Goal: Task Accomplishment & Management: Use online tool/utility

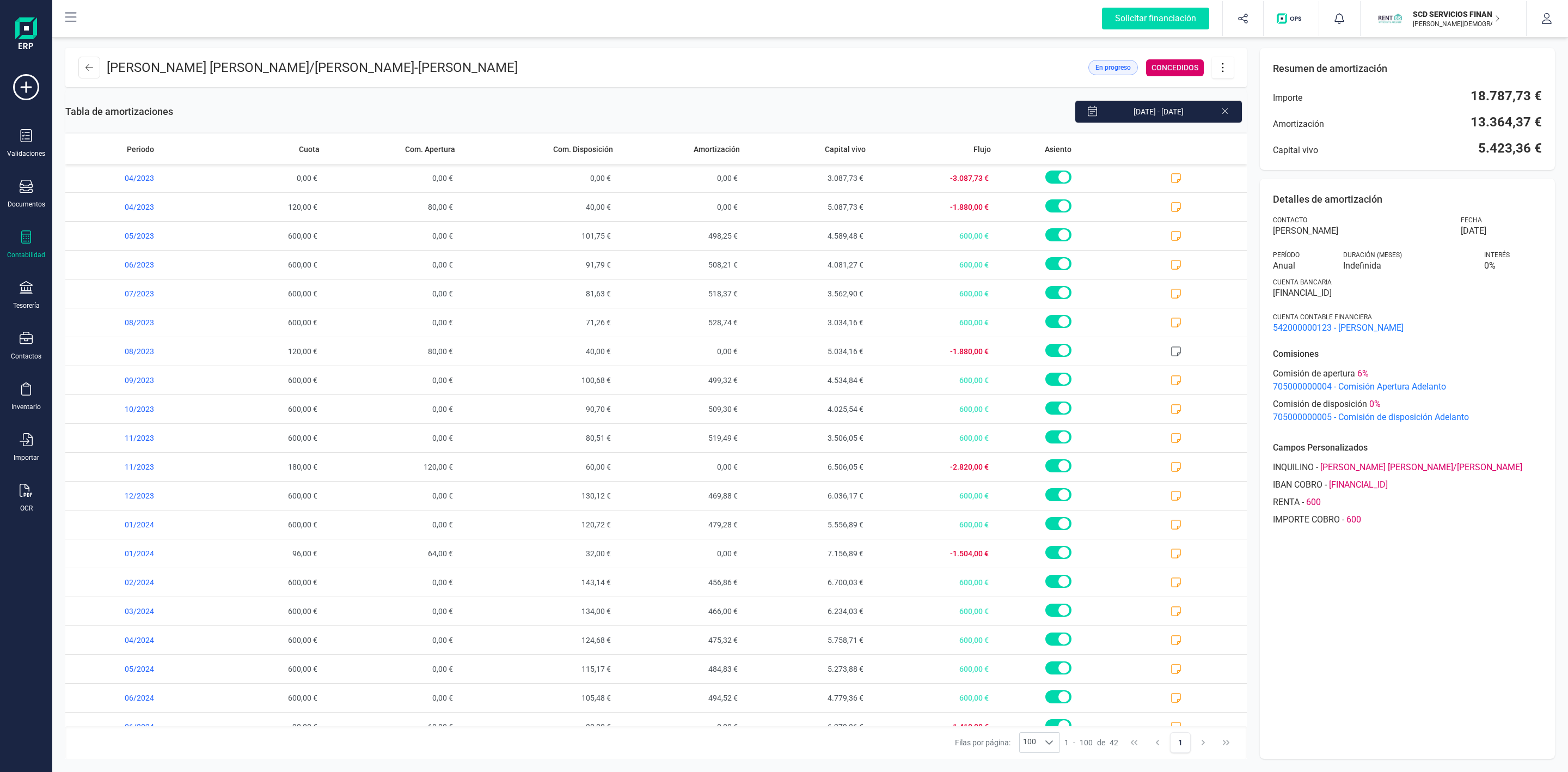
scroll to position [661, 0]
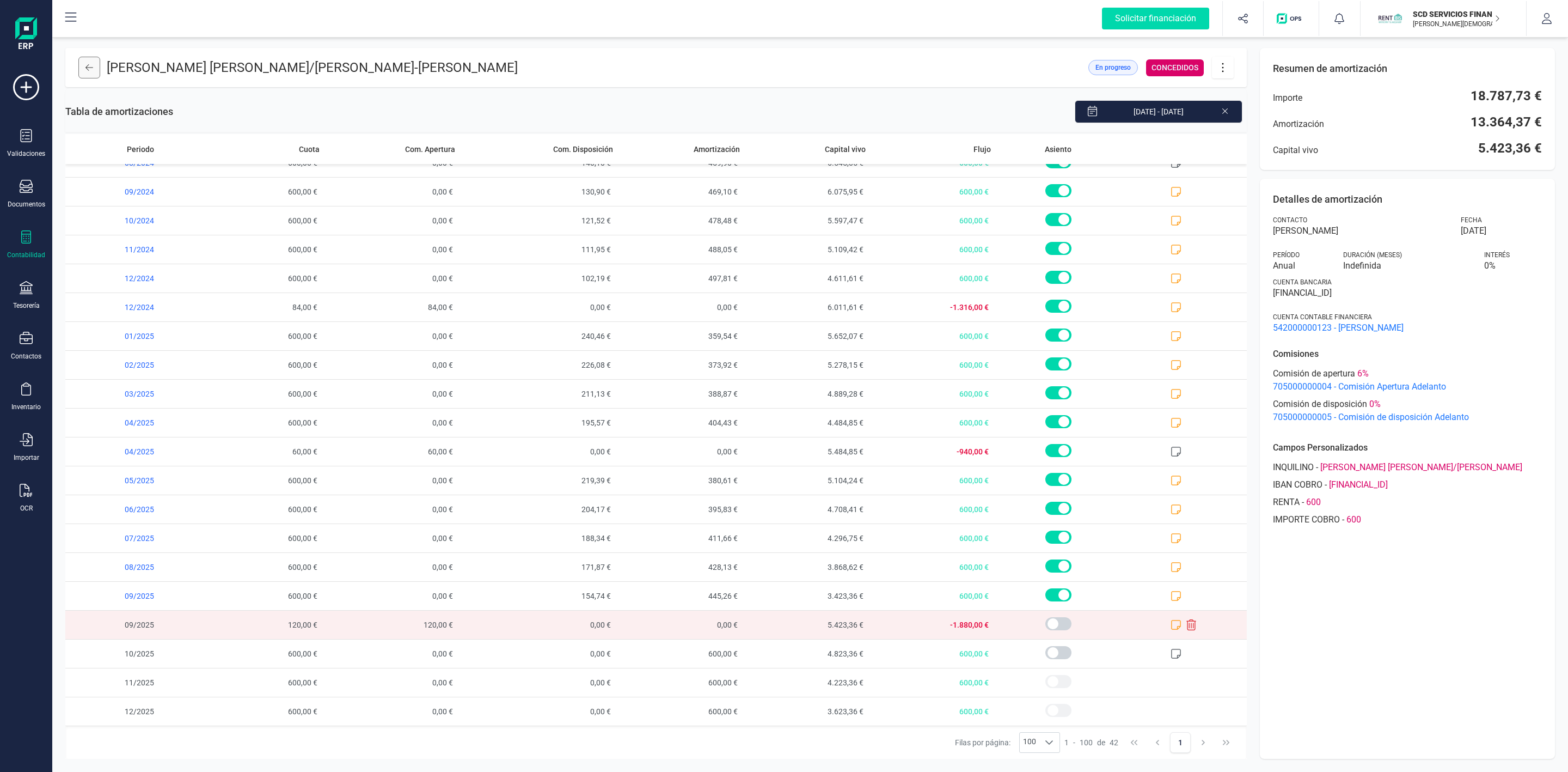
click at [90, 70] on icon at bounding box center [89, 67] width 8 height 9
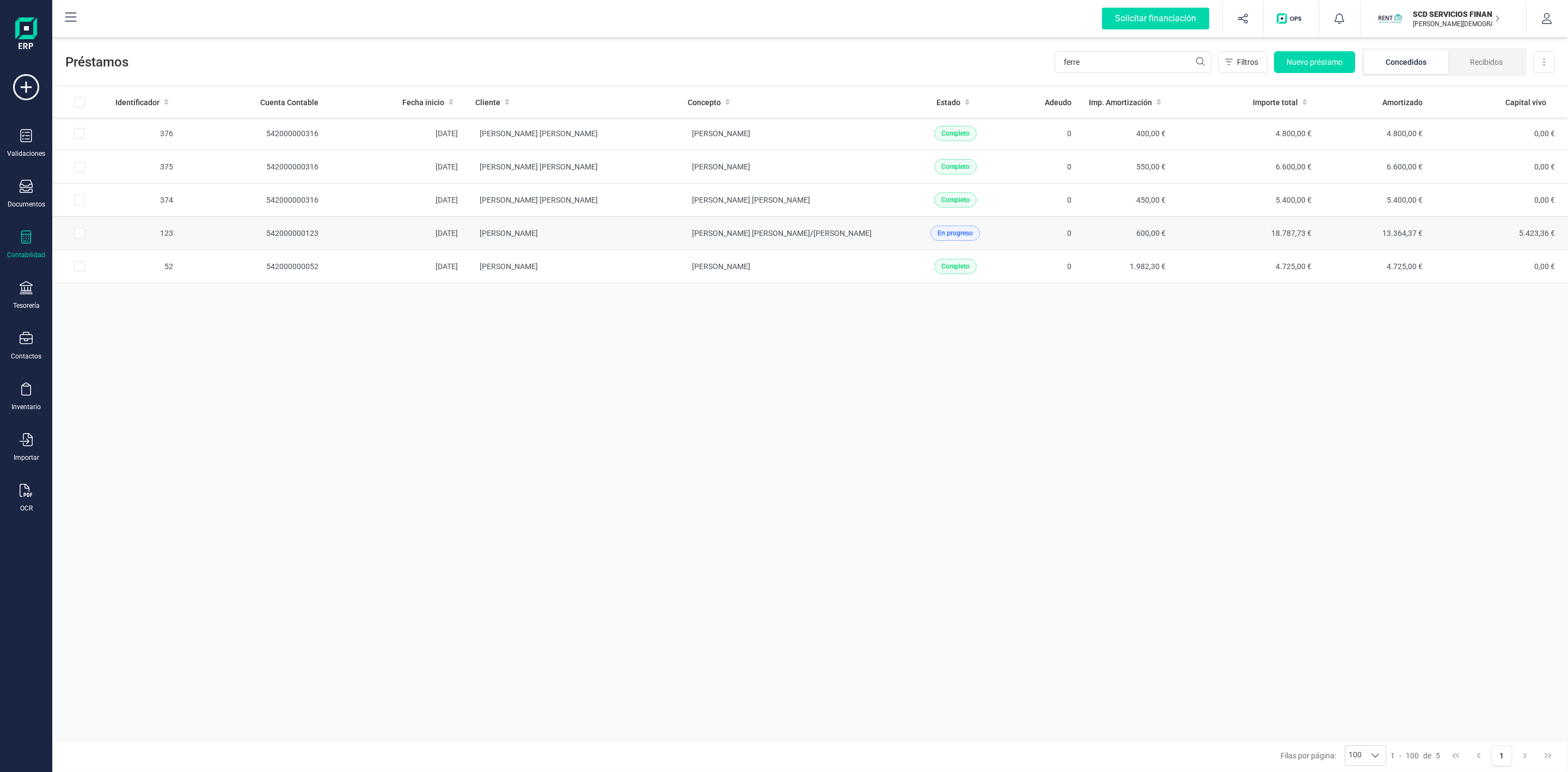
click at [82, 235] on input "Row Selected f3eba496-1e0c-4a69-a7c0-840eef0c4ab0" at bounding box center [80, 233] width 11 height 11
checkbox input "true"
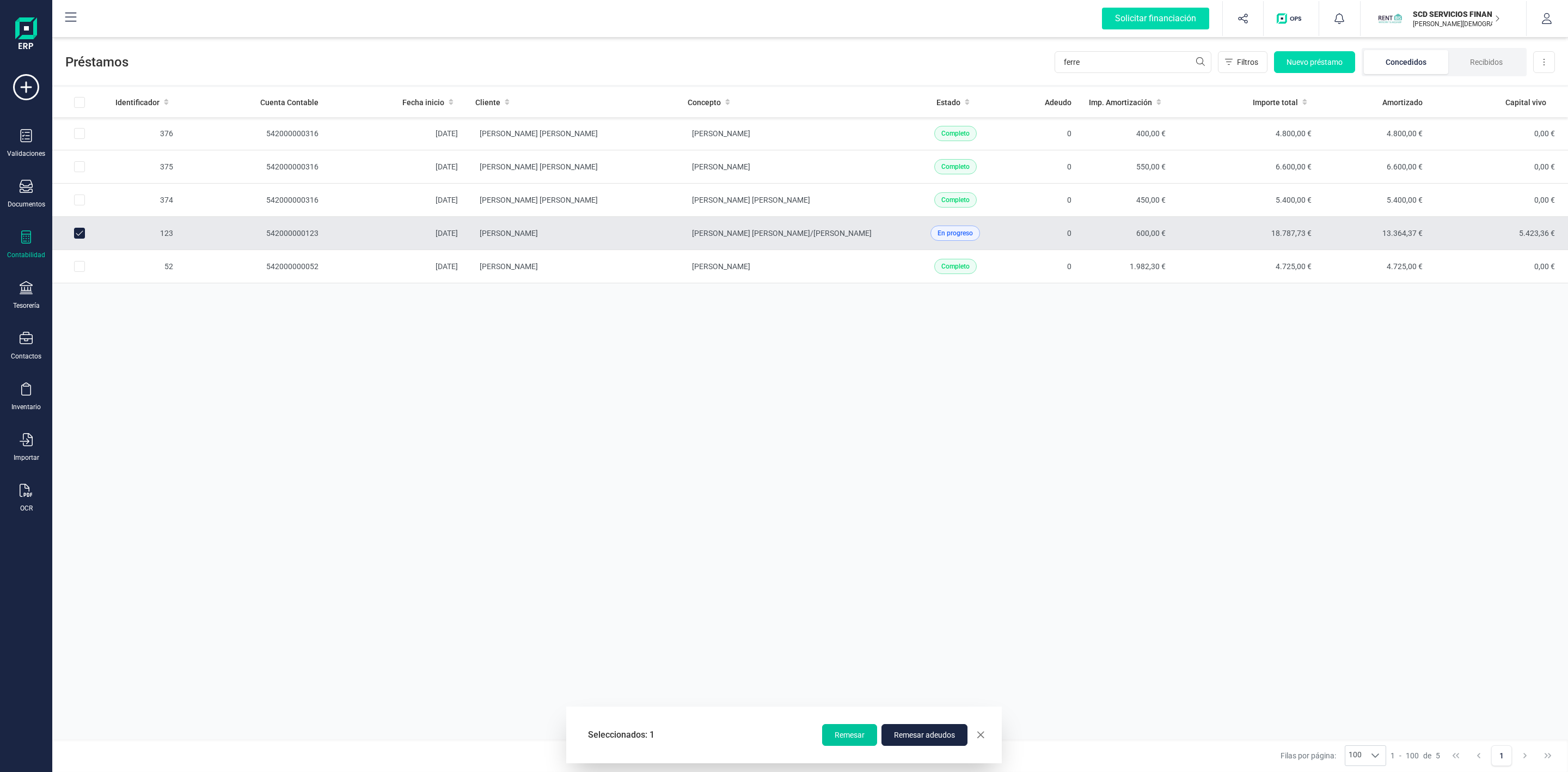
click at [857, 735] on span "Remesar" at bounding box center [850, 735] width 30 height 11
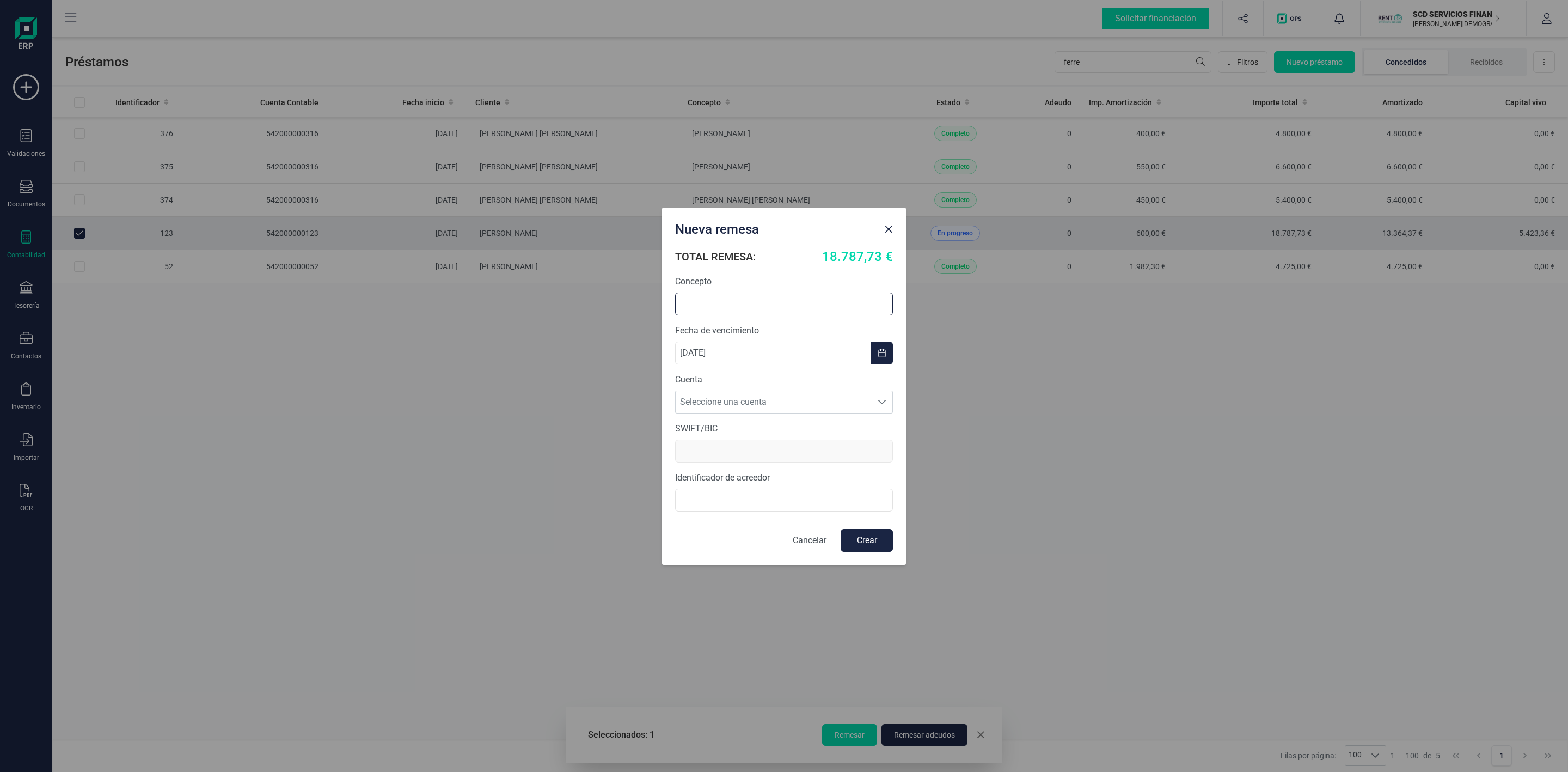
click at [827, 301] on input "text" at bounding box center [784, 304] width 218 height 23
type input "D"
type input "RENOVACION ADELANTO"
click at [799, 402] on span "Seleccione una cuenta" at bounding box center [773, 402] width 196 height 22
click at [749, 433] on li "[FINANCIAL_ID]" at bounding box center [784, 429] width 218 height 22
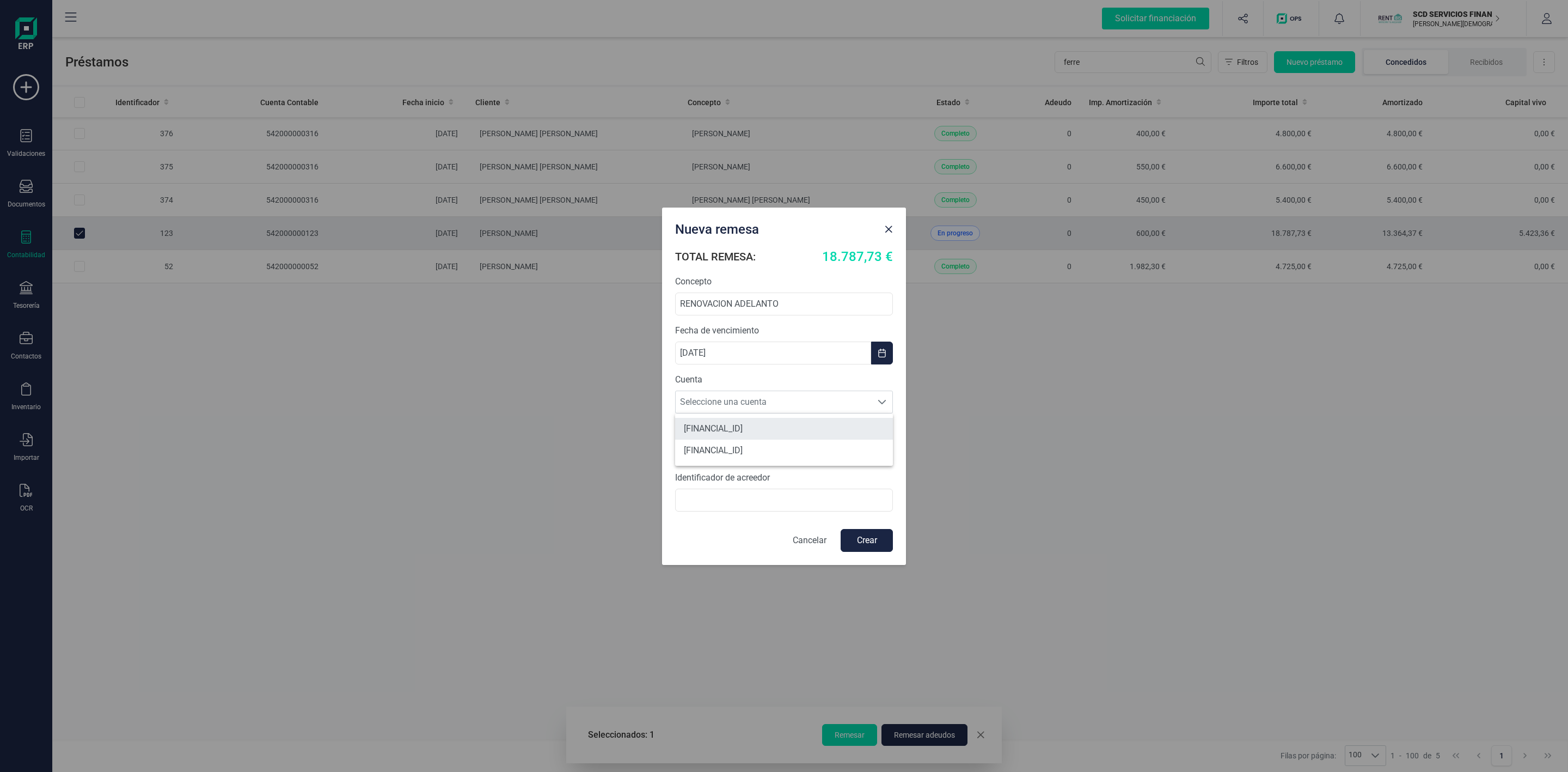
type input "[SWIFT_CODE]"
type input "B72840242"
click at [879, 537] on button "Crear" at bounding box center [866, 540] width 52 height 23
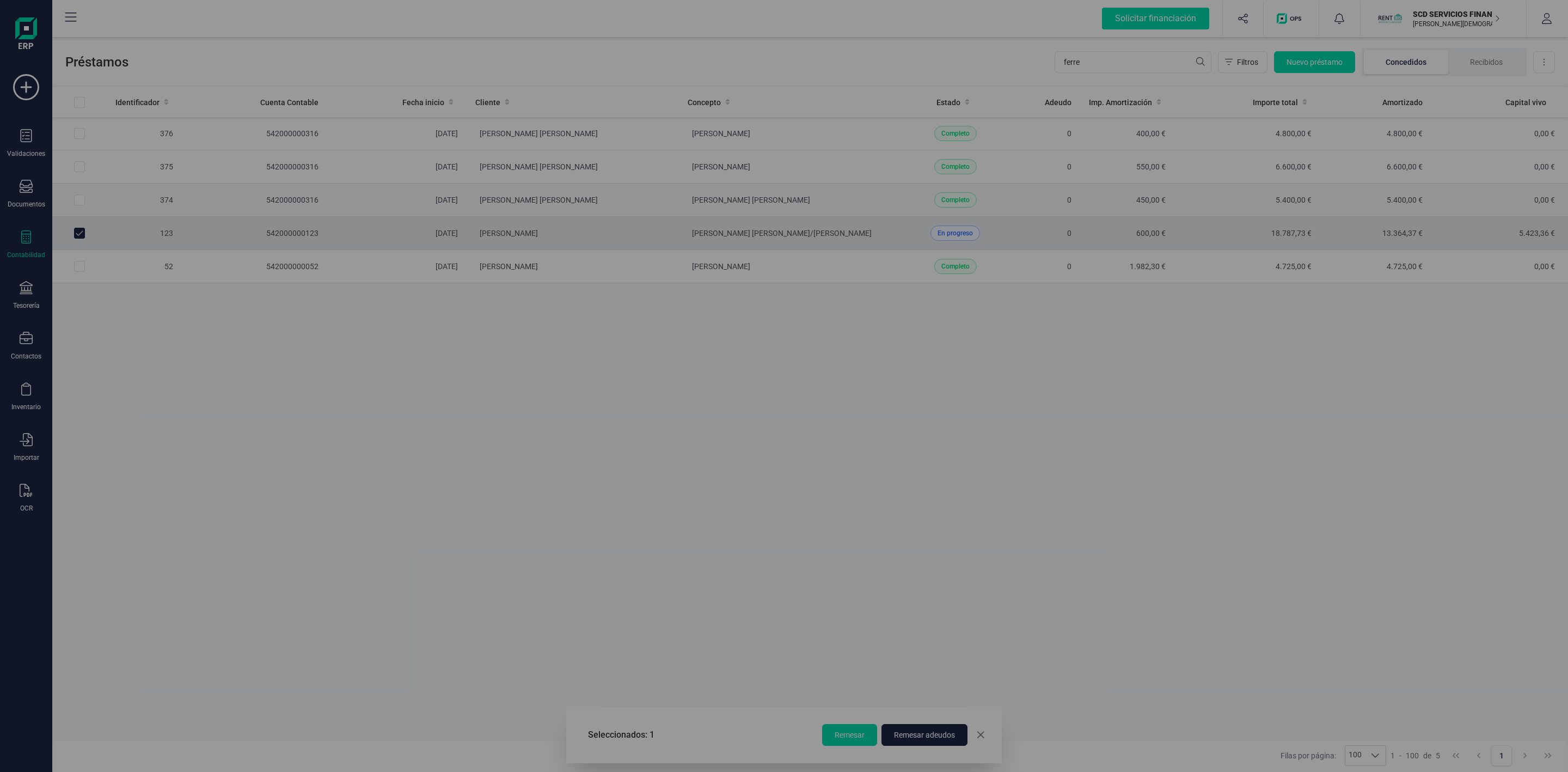
checkbox input "false"
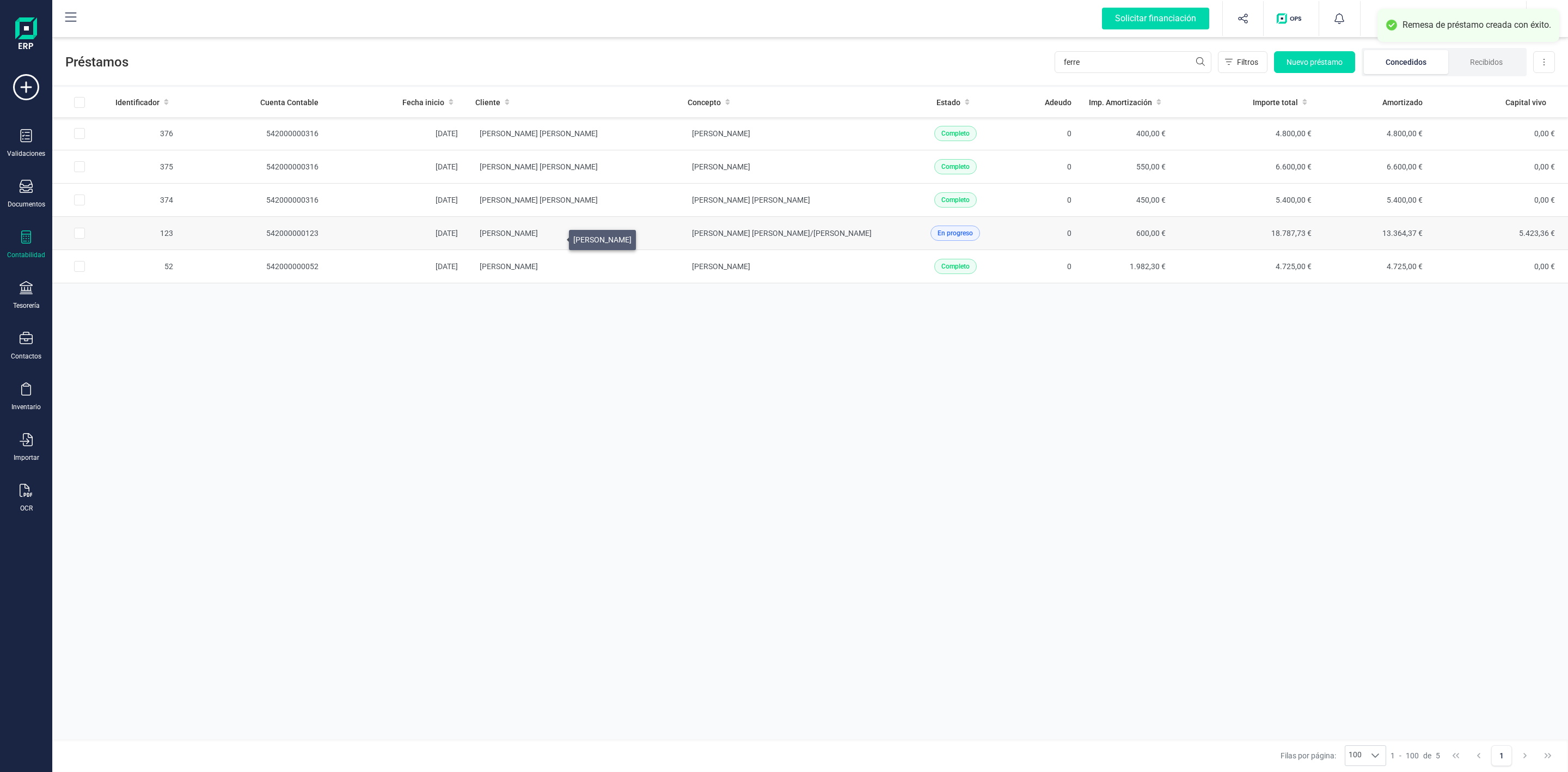
click at [538, 236] on span "[PERSON_NAME]" at bounding box center [509, 233] width 59 height 9
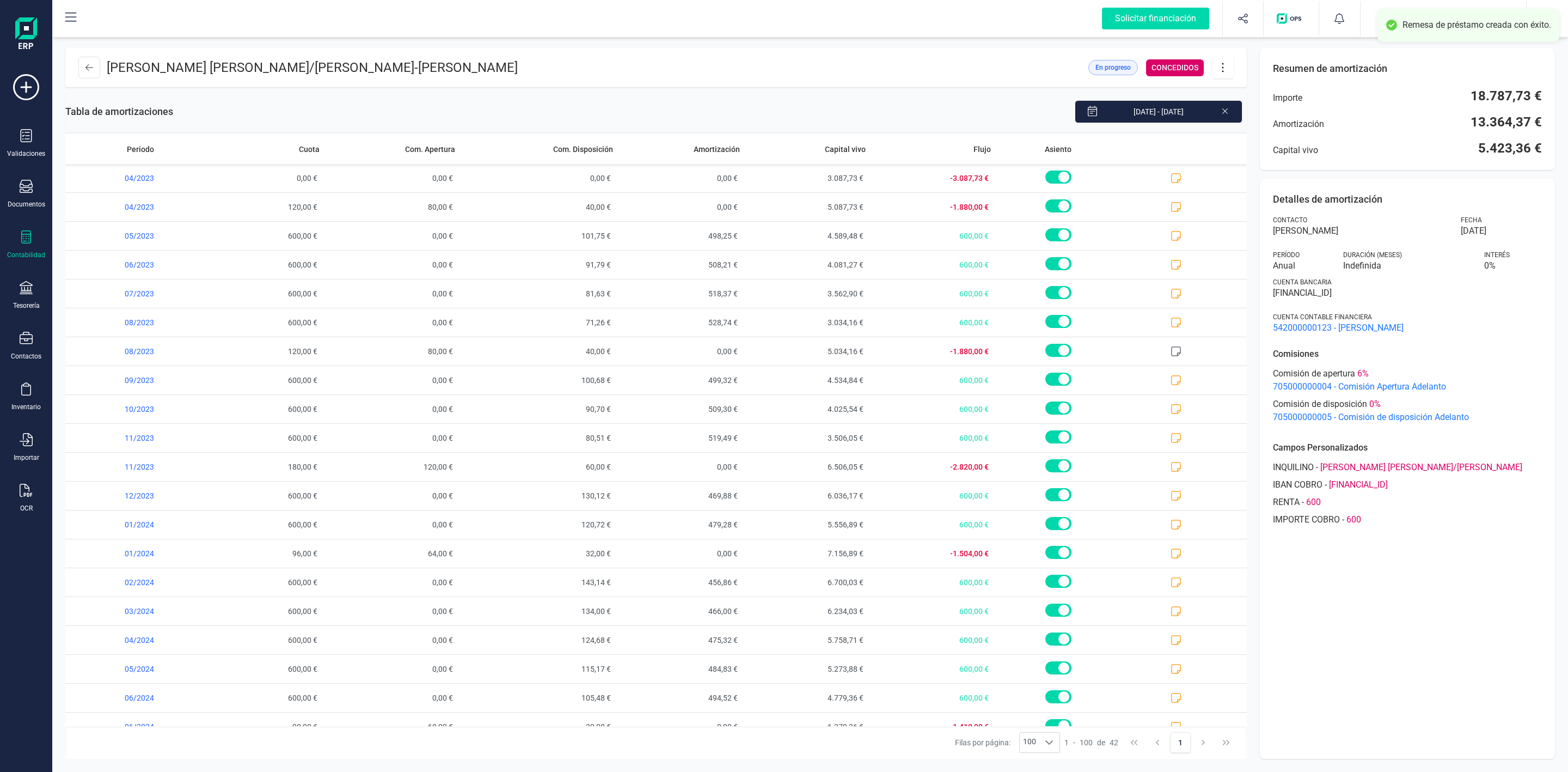
click at [1221, 67] on icon at bounding box center [1222, 67] width 20 height 12
drag, startPoint x: 1243, startPoint y: 104, endPoint x: 1191, endPoint y: 221, distance: 128.0
click at [1243, 104] on span "Editar préstamo" at bounding box center [1283, 100] width 100 height 9
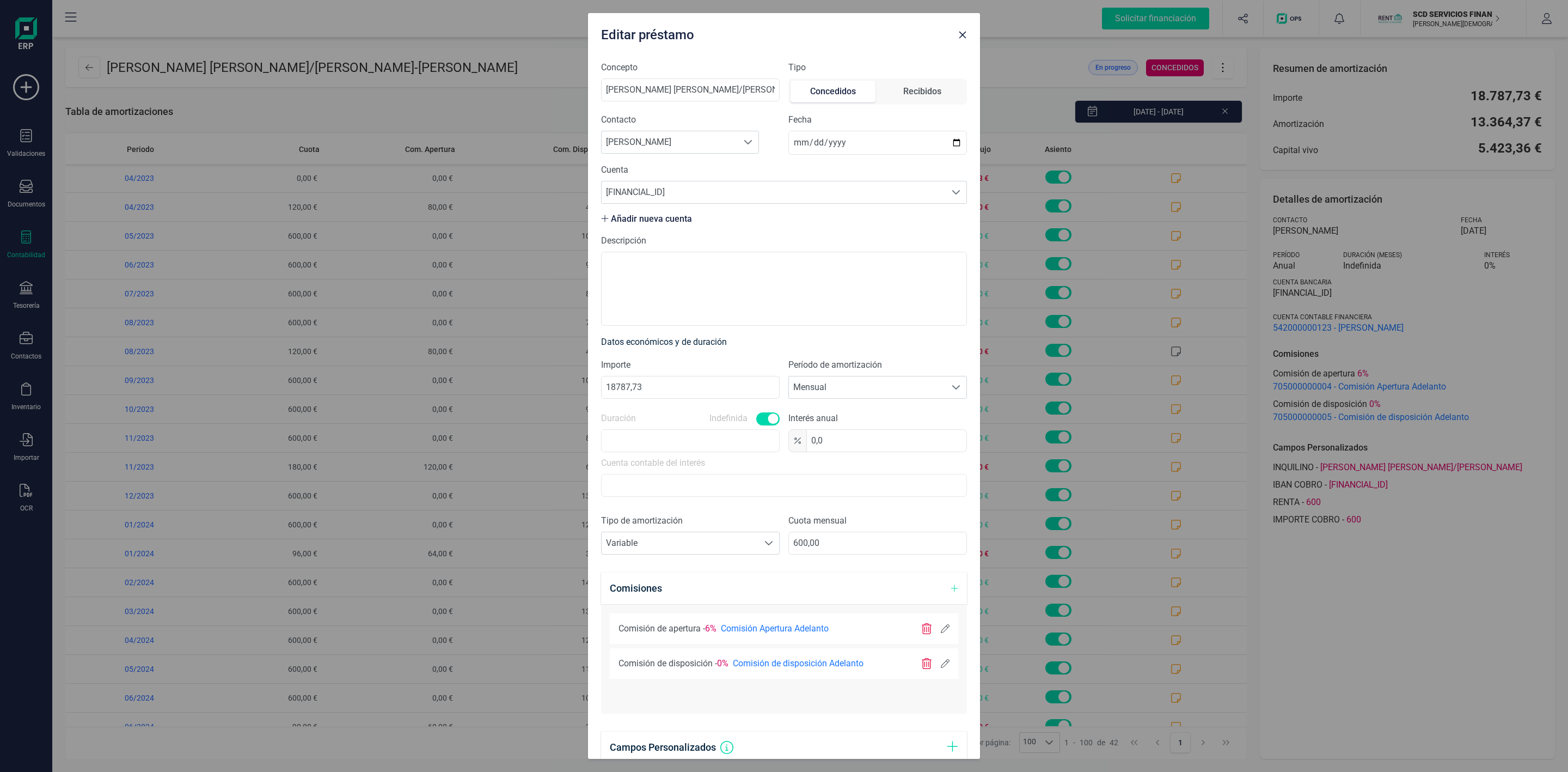
click at [941, 664] on icon at bounding box center [945, 664] width 9 height 9
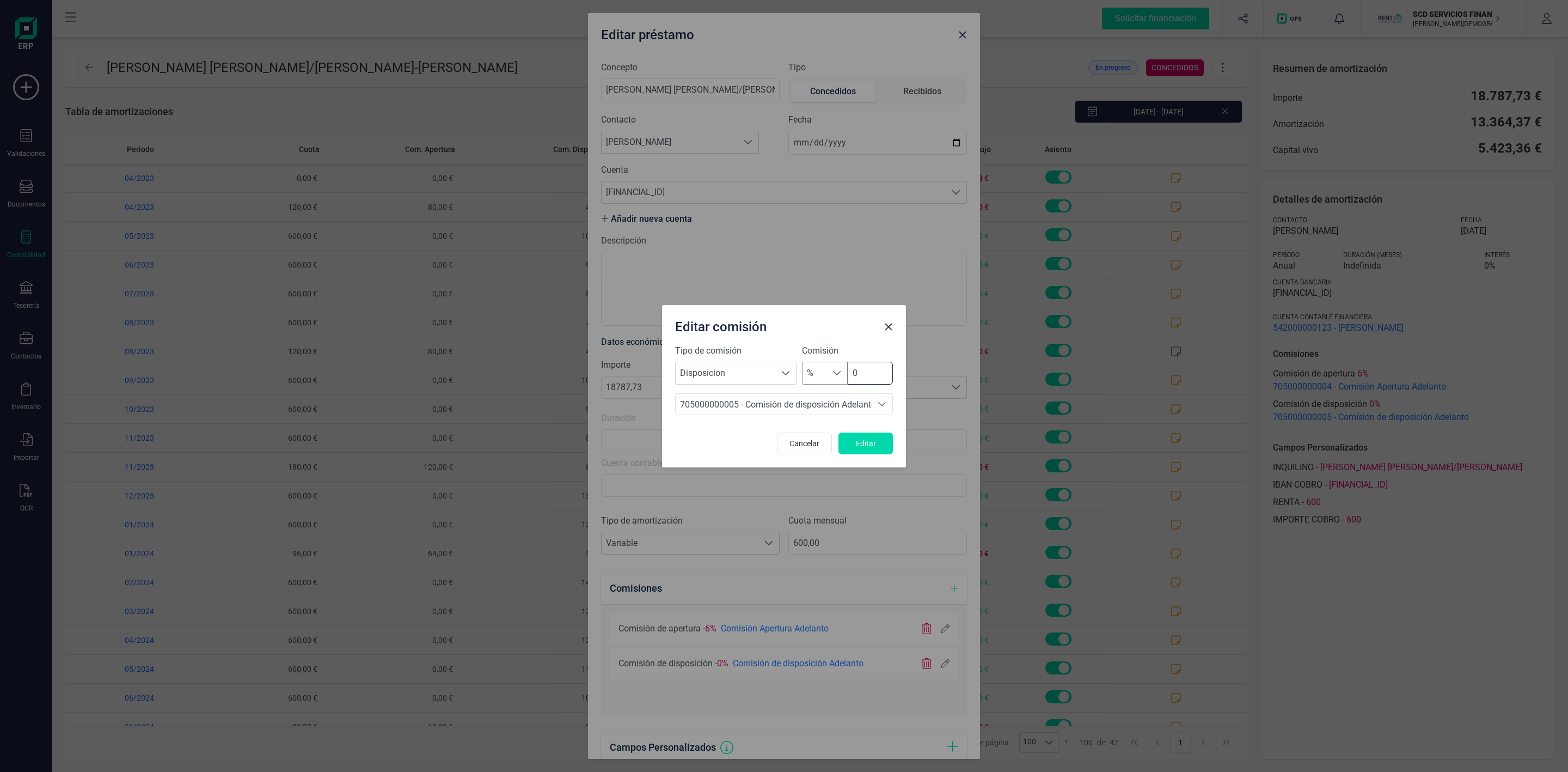
drag, startPoint x: 890, startPoint y: 367, endPoint x: 826, endPoint y: 368, distance: 64.0
click at [835, 368] on div "% % 0" at bounding box center [847, 374] width 91 height 23
type input "4"
click at [865, 445] on span "Editar" at bounding box center [866, 444] width 29 height 11
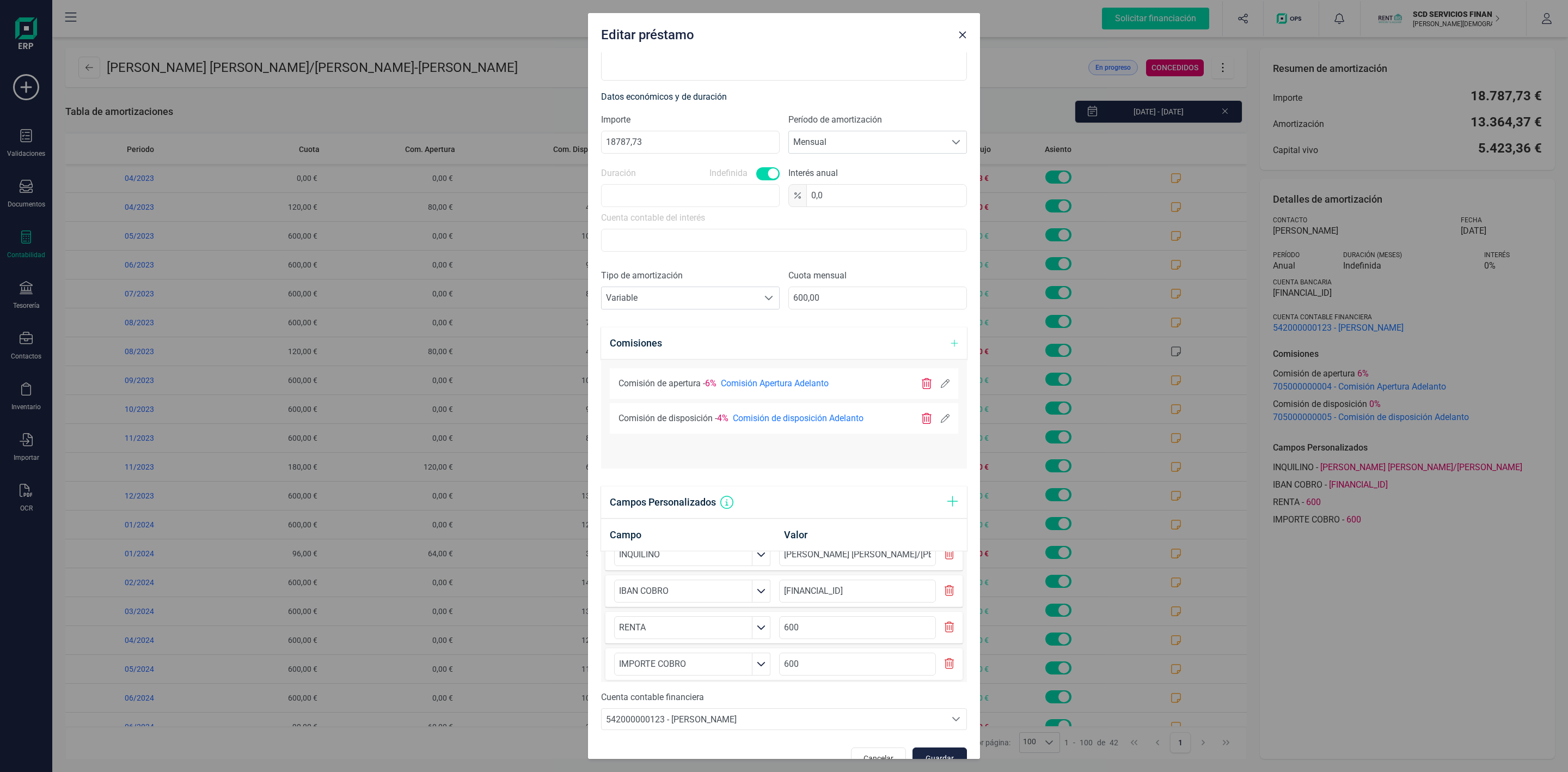
scroll to position [31, 0]
click at [933, 756] on span "Guardar" at bounding box center [939, 759] width 29 height 11
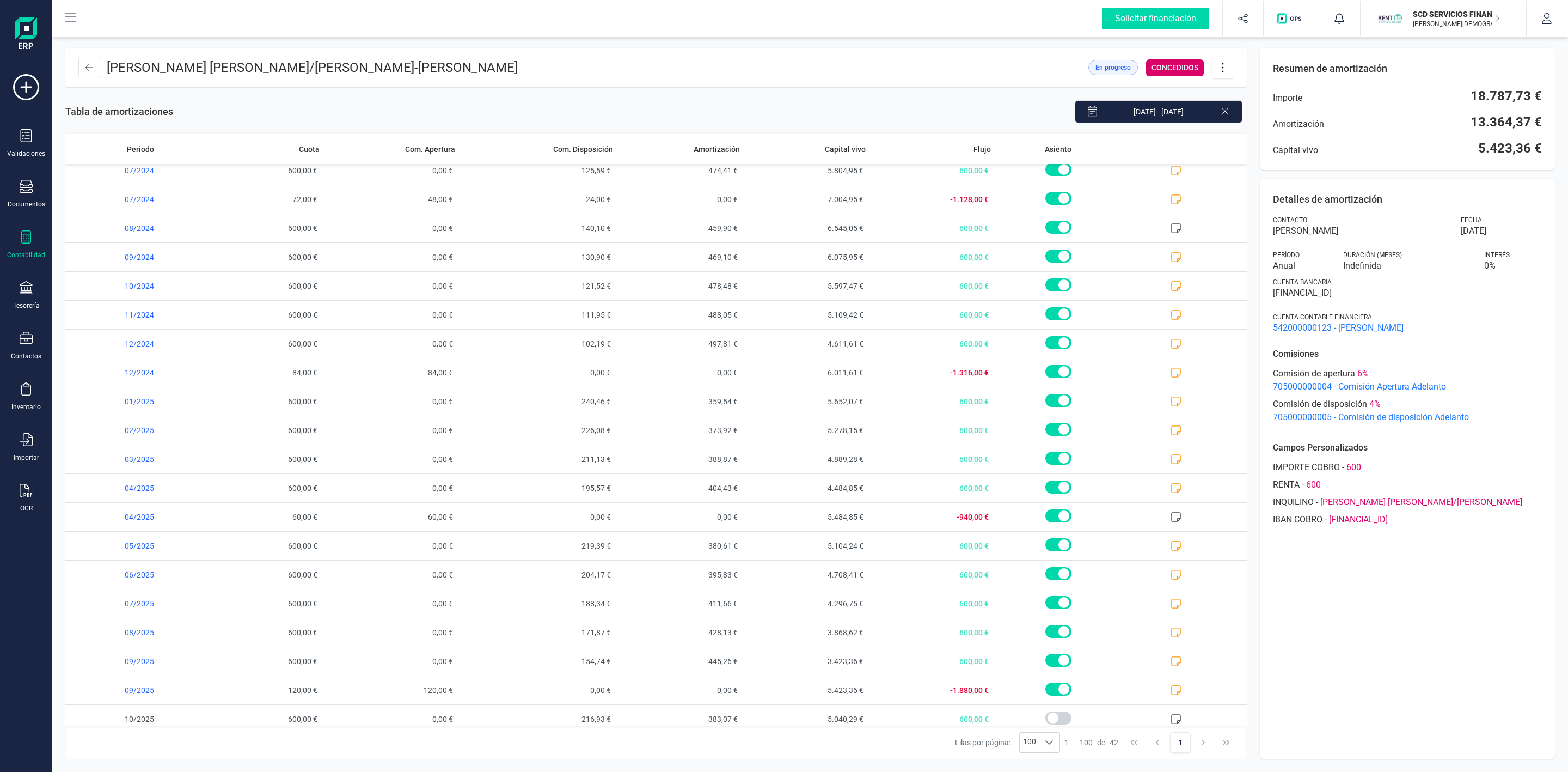
scroll to position [661, 0]
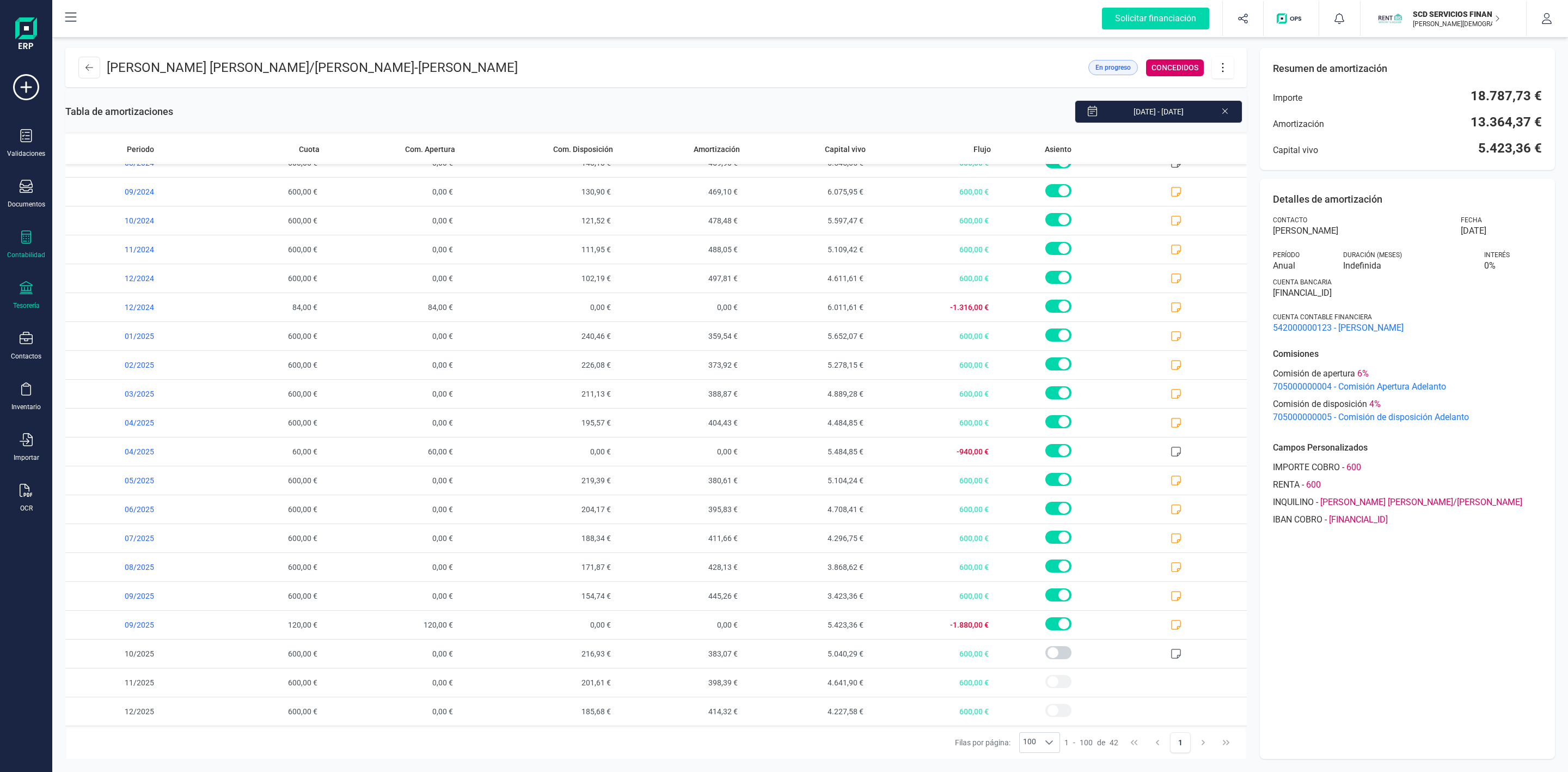
click at [20, 293] on icon at bounding box center [26, 288] width 13 height 13
click at [106, 260] on span "Remesas" at bounding box center [114, 257] width 59 height 13
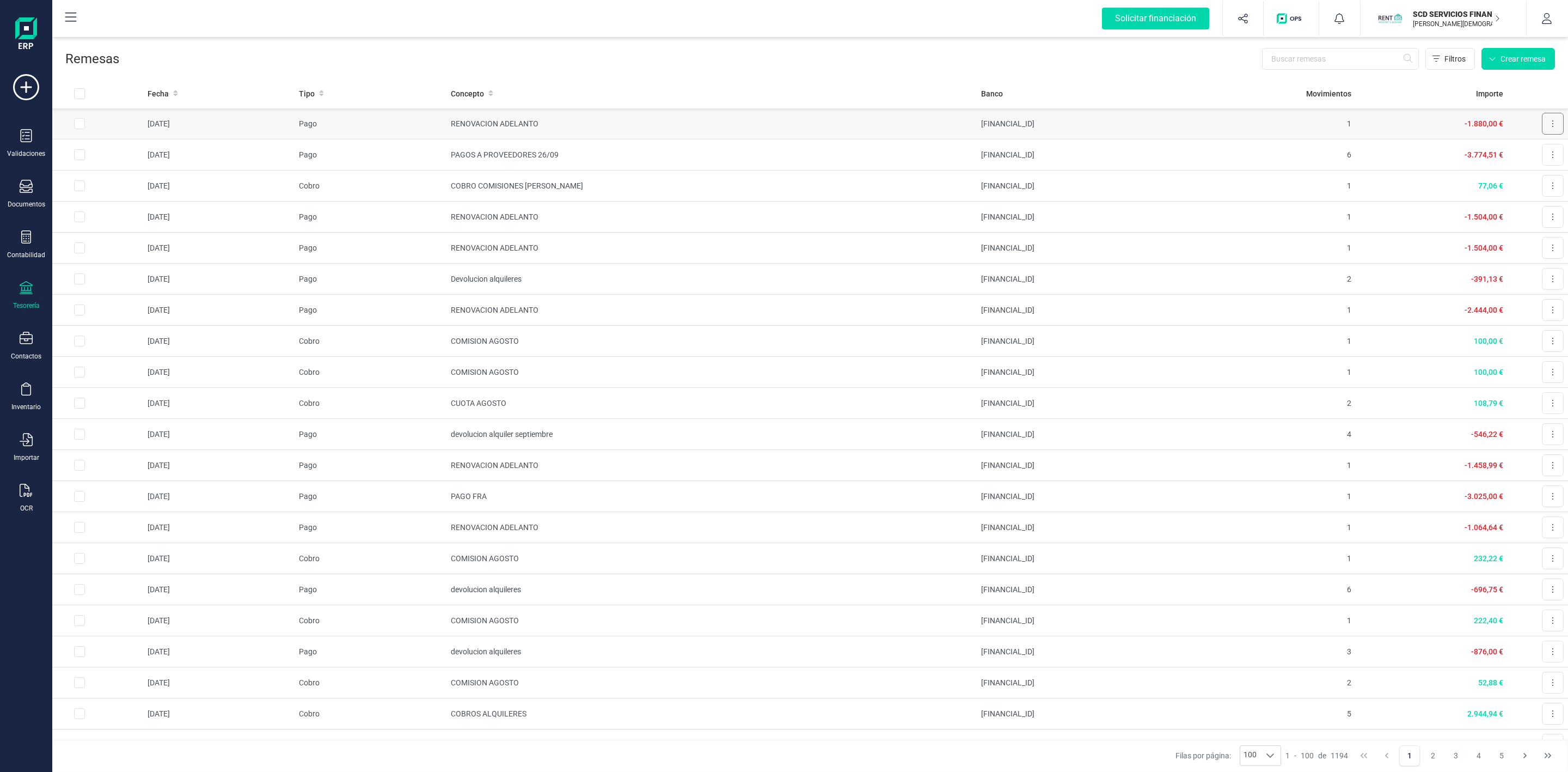
click at [1552, 126] on icon at bounding box center [1553, 123] width 2 height 9
click at [1505, 149] on span "Descargar documento" at bounding box center [1517, 150] width 75 height 11
click at [21, 285] on icon at bounding box center [26, 288] width 13 height 13
drag, startPoint x: 109, startPoint y: 260, endPoint x: 1102, endPoint y: 0, distance: 1026.5
click at [111, 260] on span "Remesas" at bounding box center [112, 257] width 59 height 13
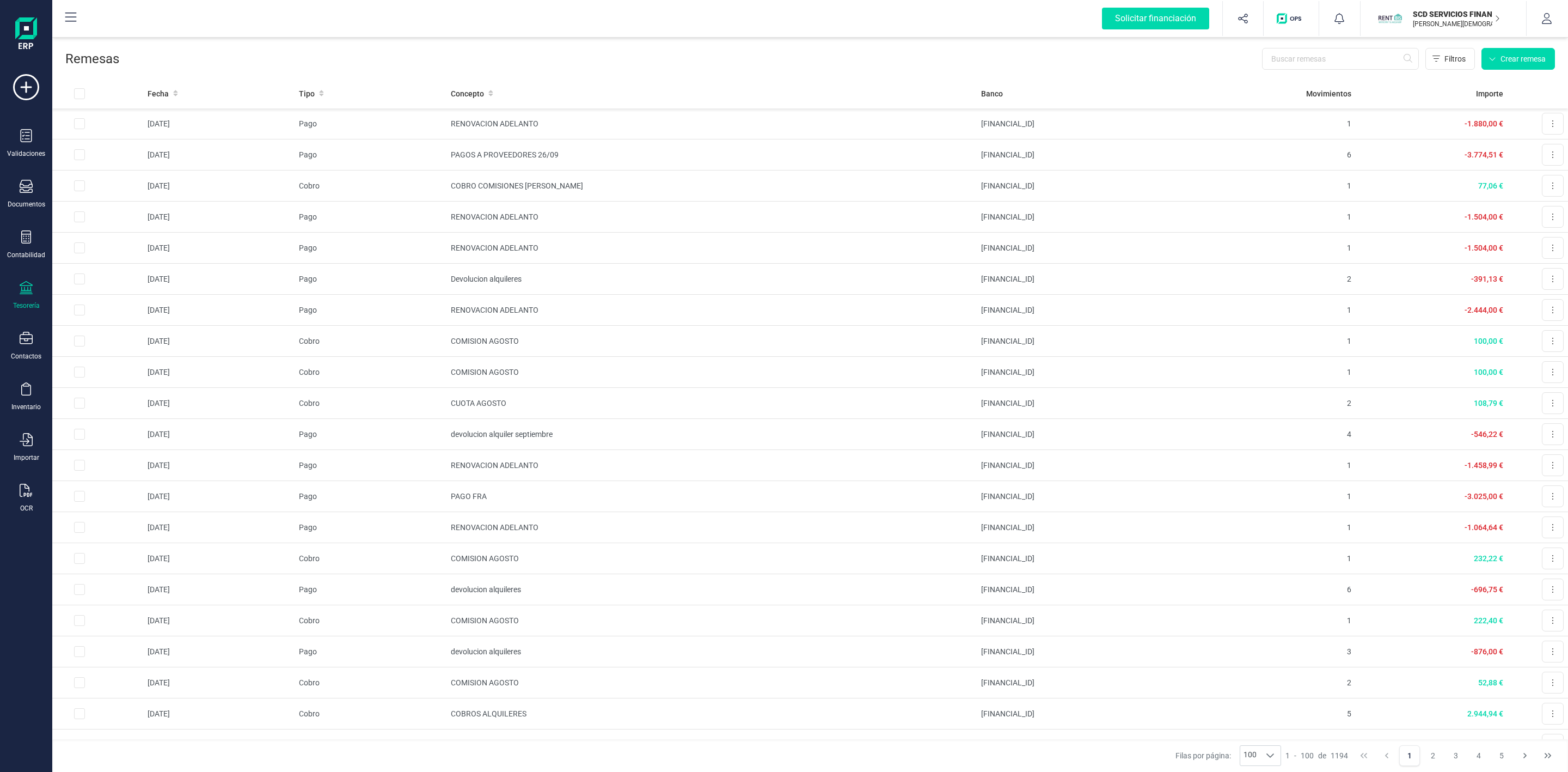
click at [32, 31] on img at bounding box center [26, 35] width 22 height 35
click at [26, 31] on img at bounding box center [26, 35] width 22 height 35
click at [26, 303] on div "Tesorería" at bounding box center [27, 306] width 27 height 9
click at [27, 242] on icon at bounding box center [26, 237] width 13 height 13
click at [88, 280] on span "Préstamos" at bounding box center [118, 279] width 66 height 13
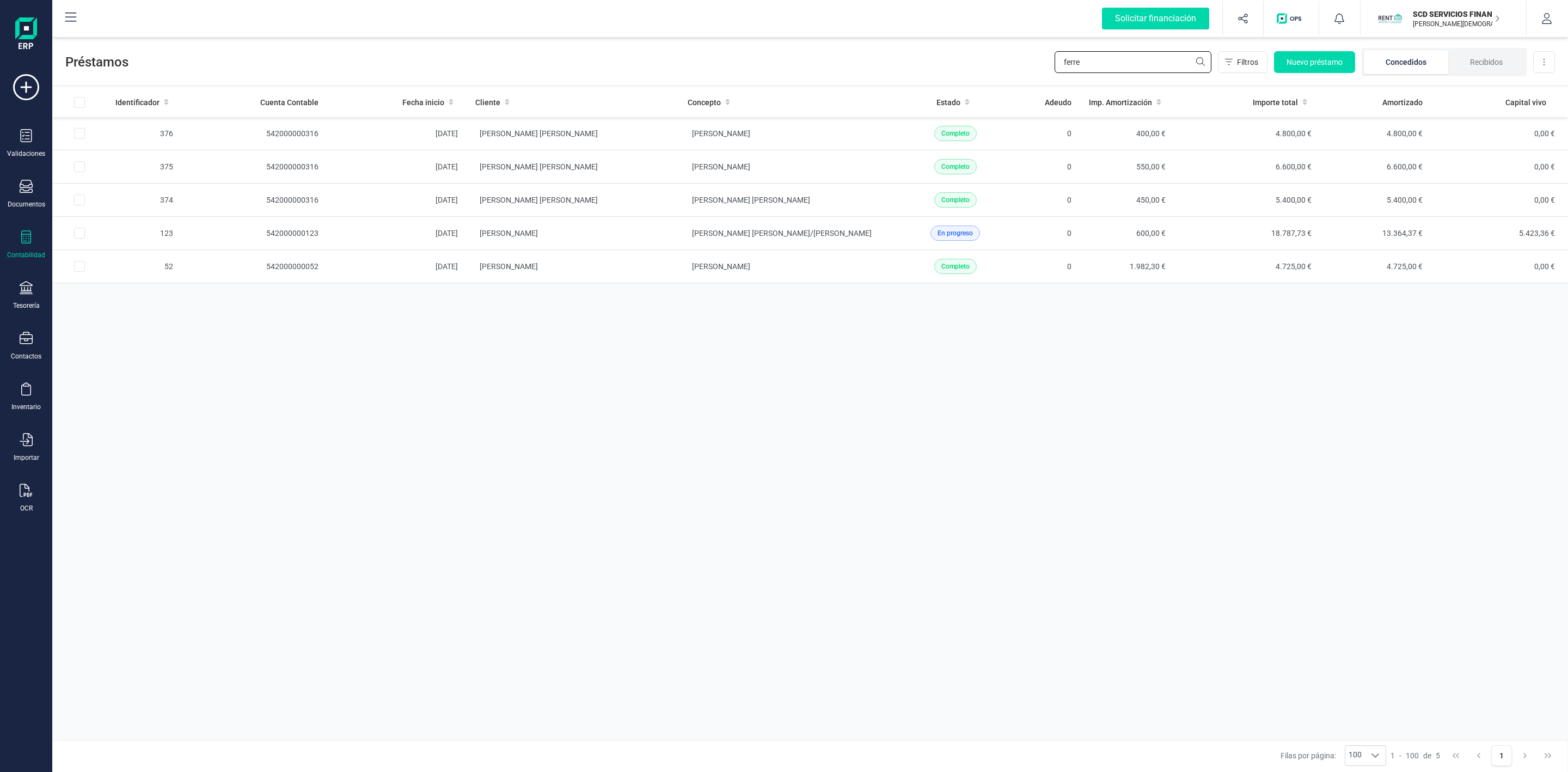
drag, startPoint x: 1132, startPoint y: 58, endPoint x: 1093, endPoint y: 59, distance: 39.0
click at [1118, 58] on input "ferre" at bounding box center [1133, 62] width 157 height 22
click at [1060, 66] on input "ferre" at bounding box center [1133, 62] width 157 height 22
drag, startPoint x: 1094, startPoint y: 63, endPoint x: 1019, endPoint y: 50, distance: 76.1
click at [1034, 54] on div "Préstamos ferre Filtros Nuevo préstamo Concedidos Recibidos Descargar Excel" at bounding box center [810, 59] width 1516 height 50
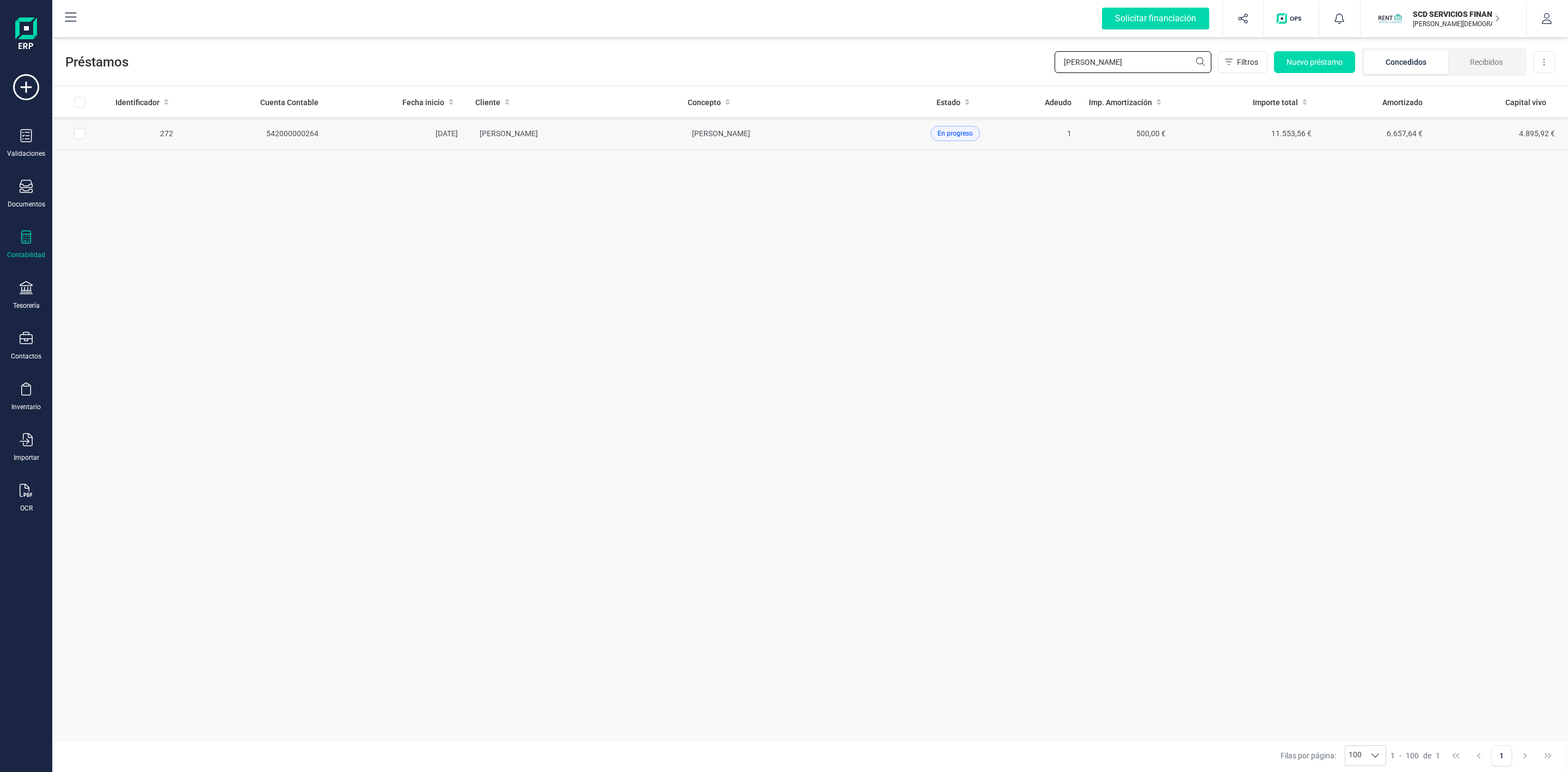
type input "[PERSON_NAME]"
click at [636, 128] on td "[PERSON_NAME]" at bounding box center [572, 133] width 212 height 33
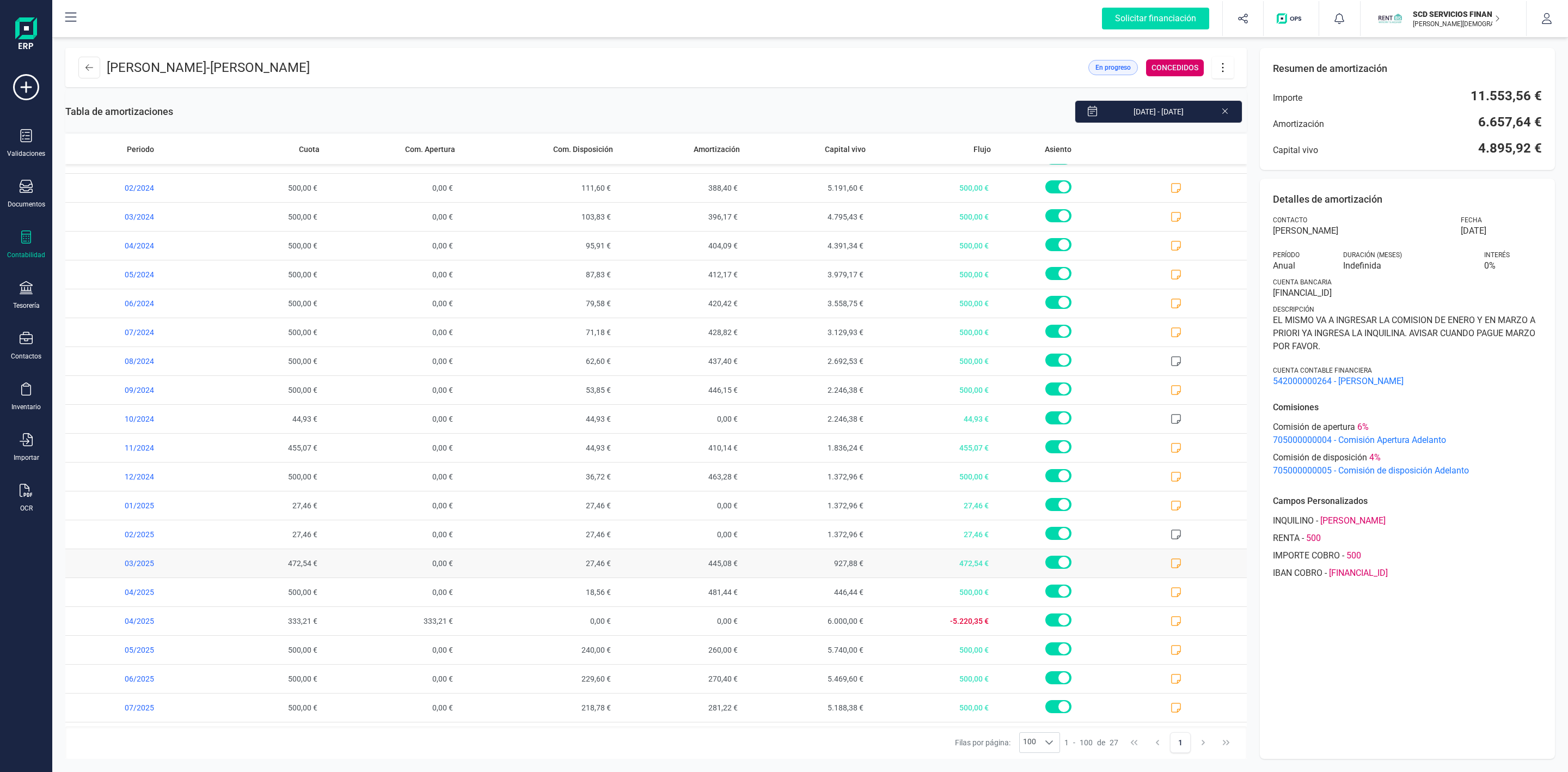
scroll to position [224, 0]
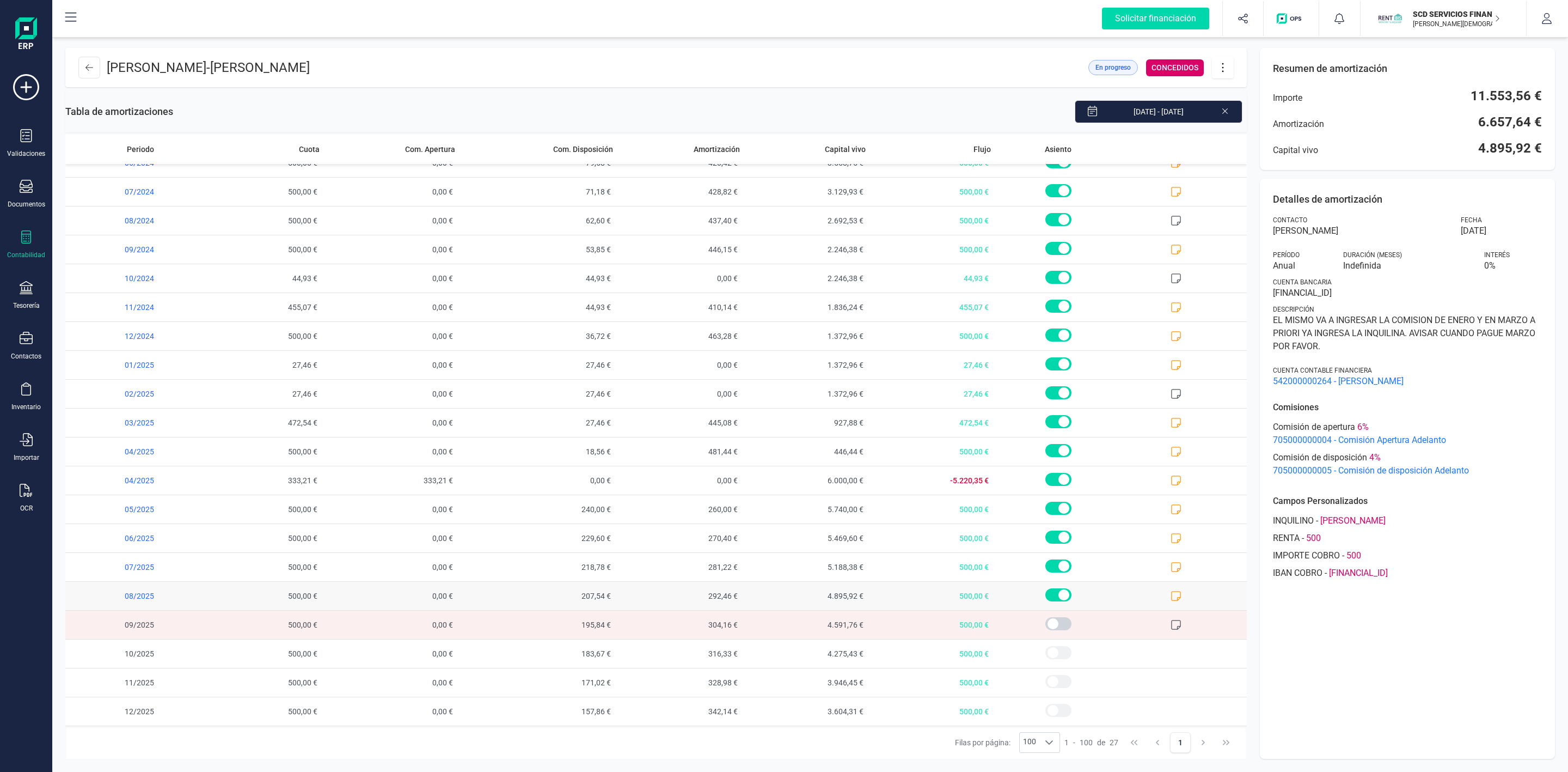
click at [1171, 595] on icon at bounding box center [1176, 596] width 11 height 11
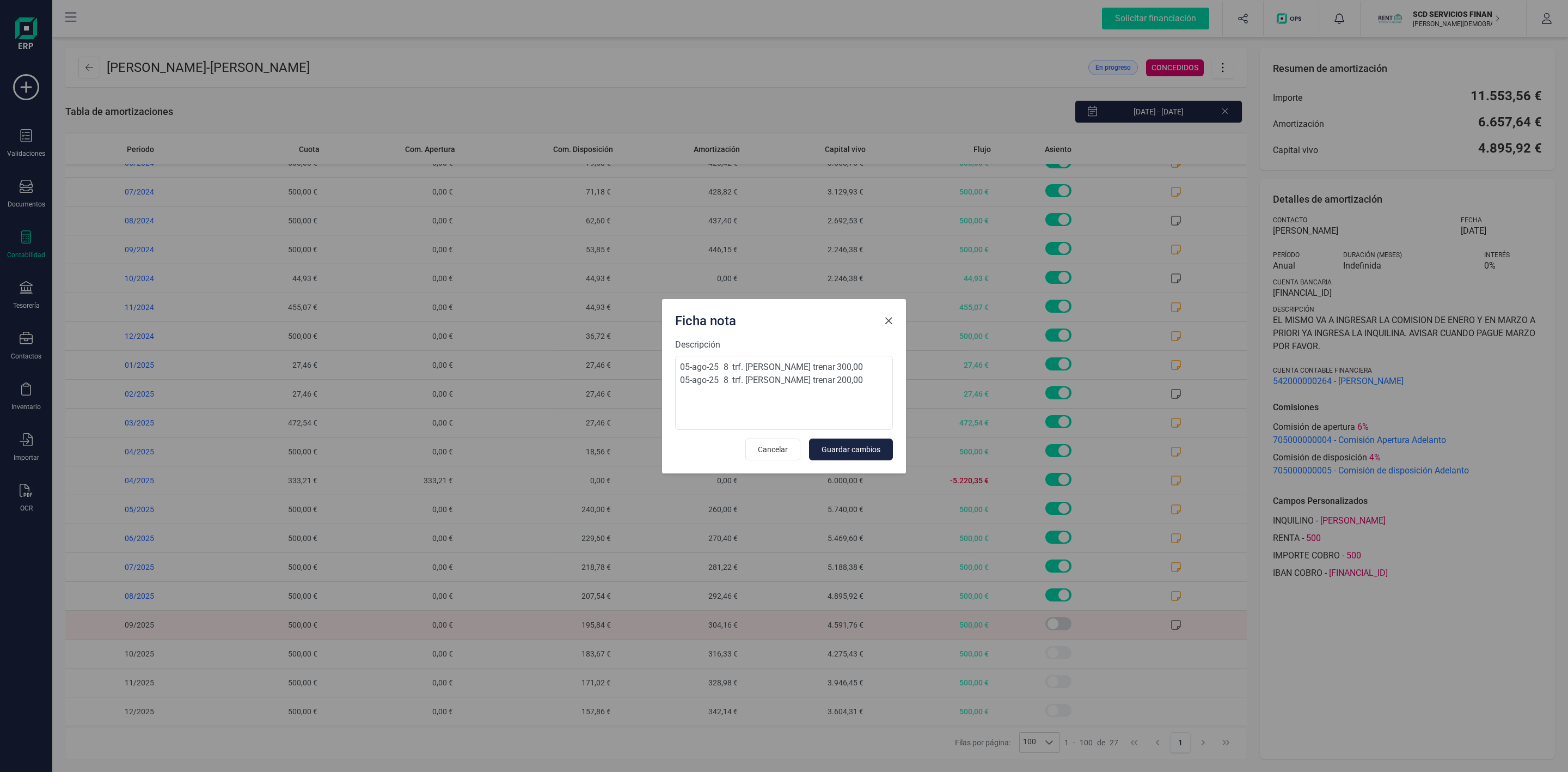
click at [888, 319] on span "Close" at bounding box center [889, 321] width 9 height 9
